Goal: Information Seeking & Learning: Learn about a topic

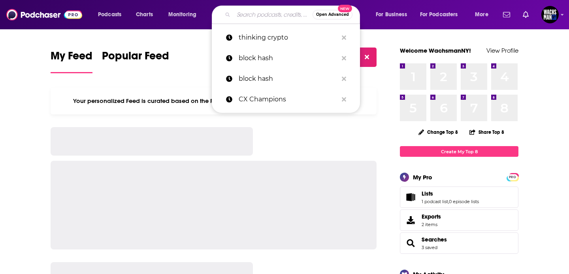
click at [238, 15] on input "Search podcasts, credits, & more..." at bounding box center [273, 14] width 79 height 13
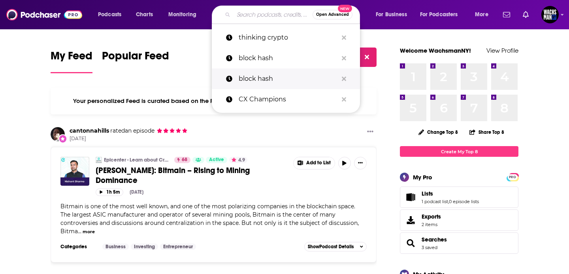
click at [350, 77] on link "block hash" at bounding box center [286, 78] width 148 height 21
type input "block hash"
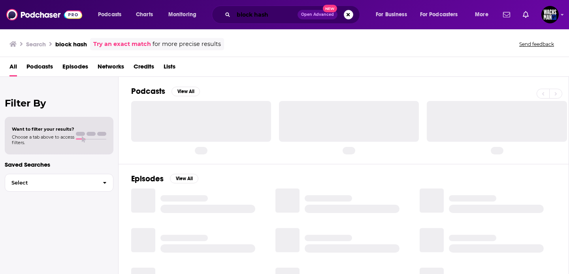
click at [285, 10] on input "block hash" at bounding box center [266, 14] width 64 height 13
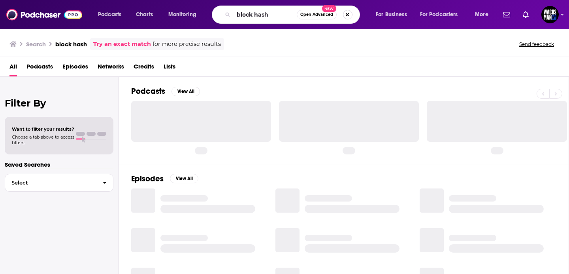
click at [347, 12] on button "Search podcasts, credits, & more..." at bounding box center [347, 14] width 9 height 9
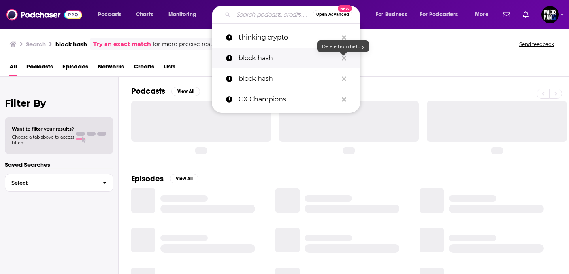
click at [343, 57] on icon "Search podcasts, credits, & more..." at bounding box center [344, 58] width 4 height 4
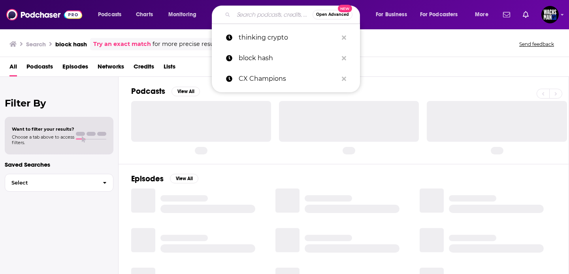
click at [256, 17] on input "Search podcasts, credits, & more..." at bounding box center [273, 14] width 79 height 13
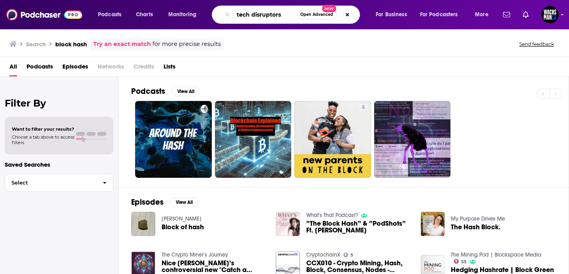
type input "tech disruptors"
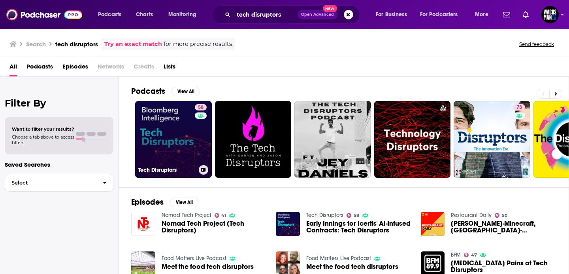
click at [185, 136] on link "58 Tech Disruptors" at bounding box center [173, 139] width 77 height 77
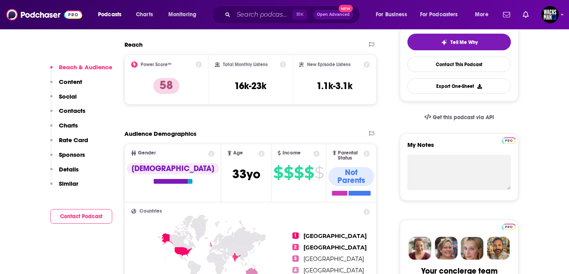
scroll to position [187, 0]
